Goal: Task Accomplishment & Management: Manage account settings

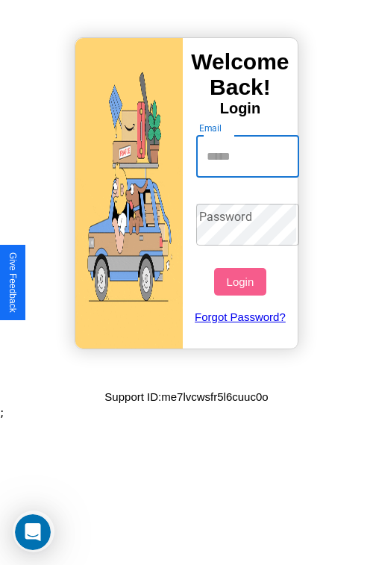
click at [249, 156] on input "Email" at bounding box center [248, 157] width 104 height 42
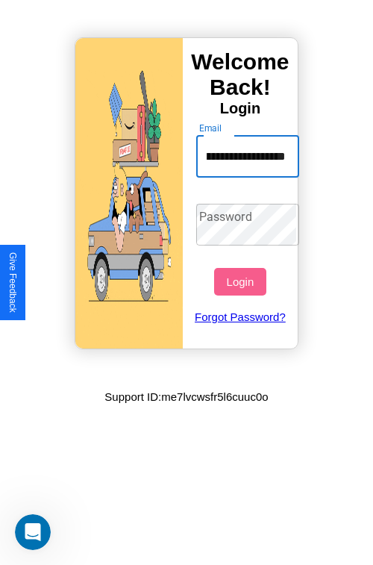
scroll to position [0, 48]
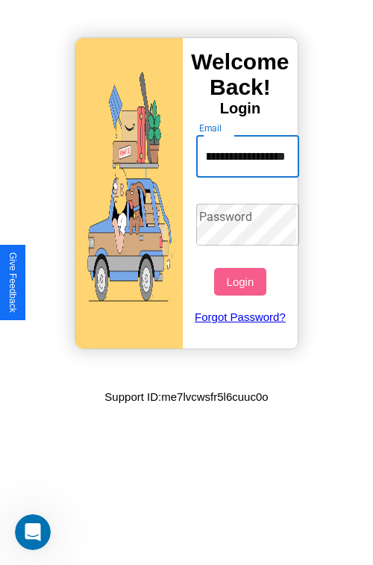
type input "**********"
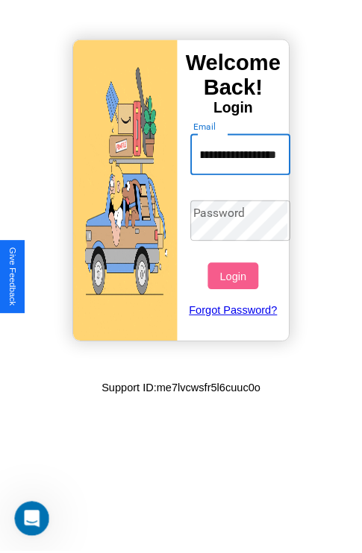
scroll to position [0, 0]
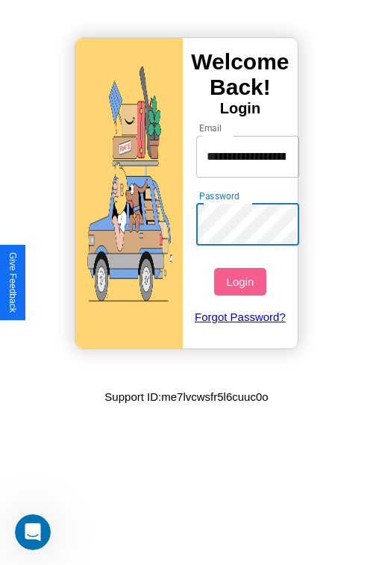
click at [242, 281] on button "Login" at bounding box center [239, 282] width 51 height 28
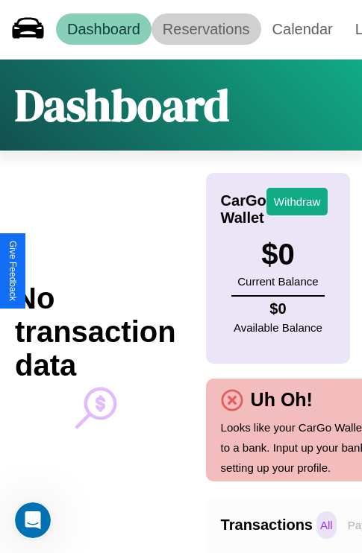
click at [206, 29] on link "Reservations" at bounding box center [206, 28] width 110 height 31
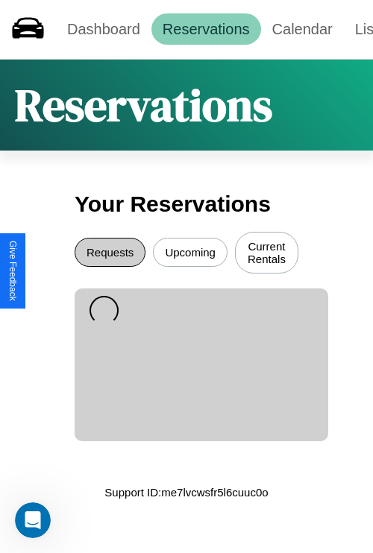
click at [110, 254] on button "Requests" at bounding box center [110, 252] width 71 height 29
click at [190, 254] on button "Upcoming" at bounding box center [190, 252] width 75 height 29
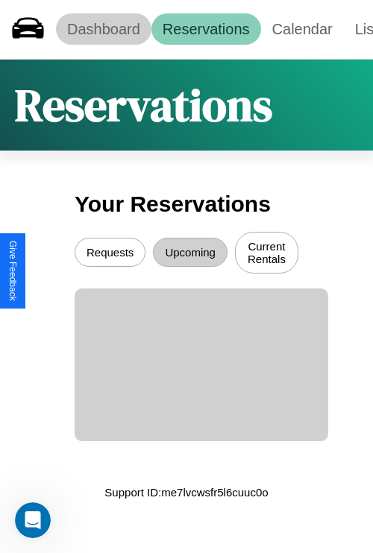
click at [103, 29] on link "Dashboard" at bounding box center [103, 28] width 95 height 31
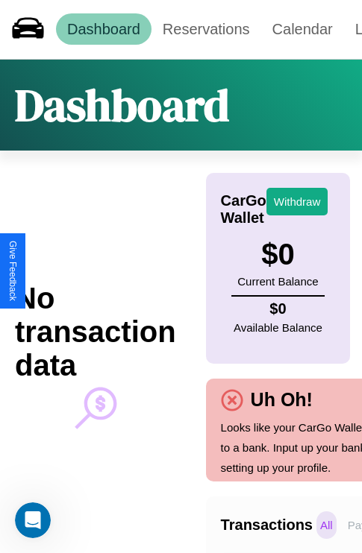
scroll to position [0, 106]
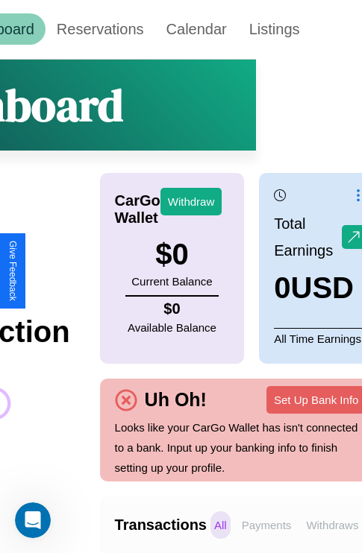
click at [332, 525] on p "Withdraws" at bounding box center [332, 526] width 60 height 28
click at [220, 525] on p "All" at bounding box center [220, 526] width 20 height 28
click at [266, 525] on p "Payments" at bounding box center [266, 526] width 57 height 28
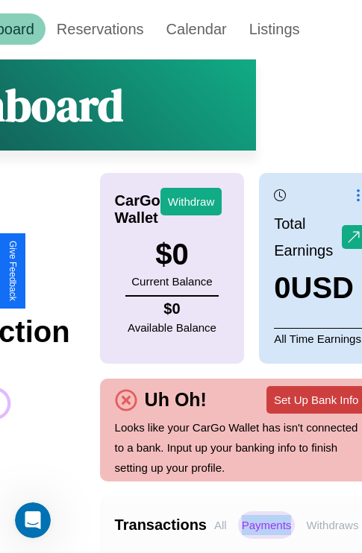
click at [315, 400] on button "Set Up Bank Info" at bounding box center [315, 400] width 99 height 28
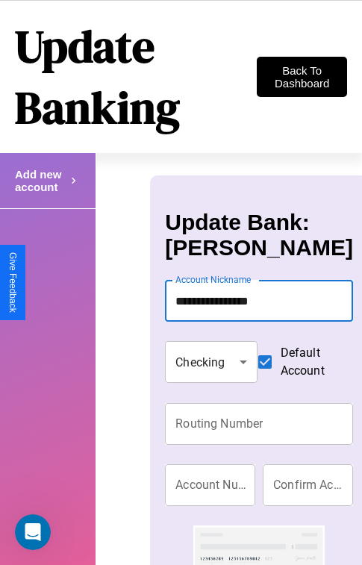
type input "**********"
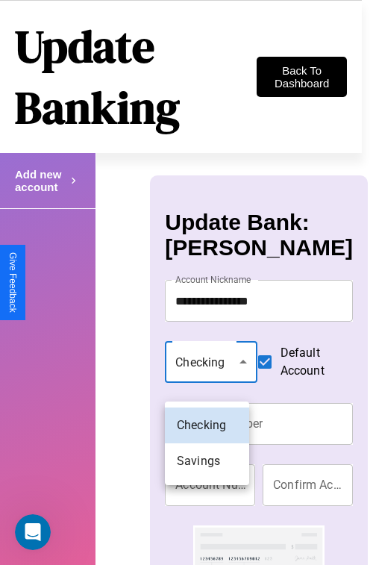
click at [207, 380] on div at bounding box center [186, 282] width 373 height 565
